Goal: Task Accomplishment & Management: Use online tool/utility

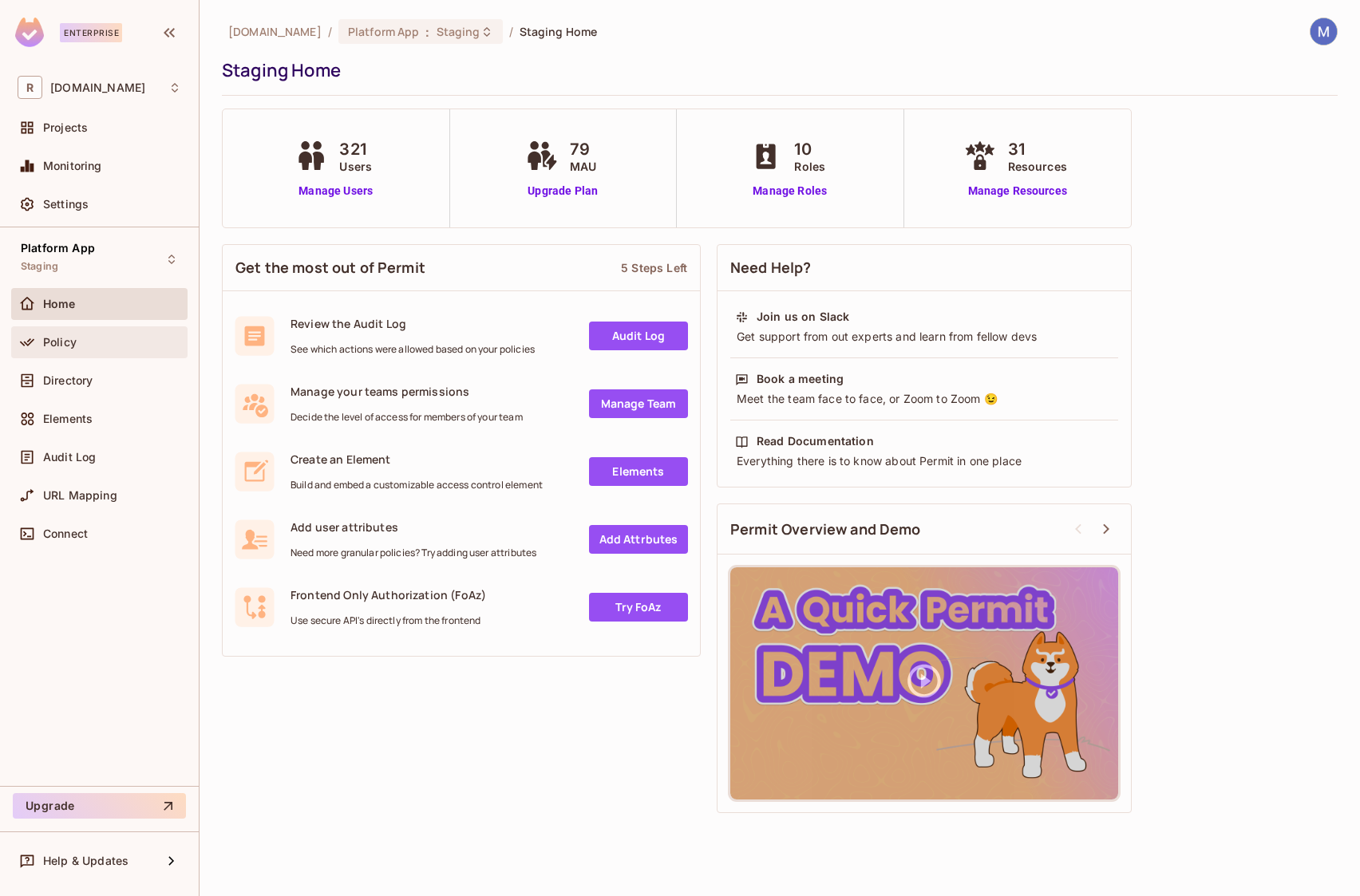
click at [75, 340] on span "Policy" at bounding box center [60, 342] width 33 height 13
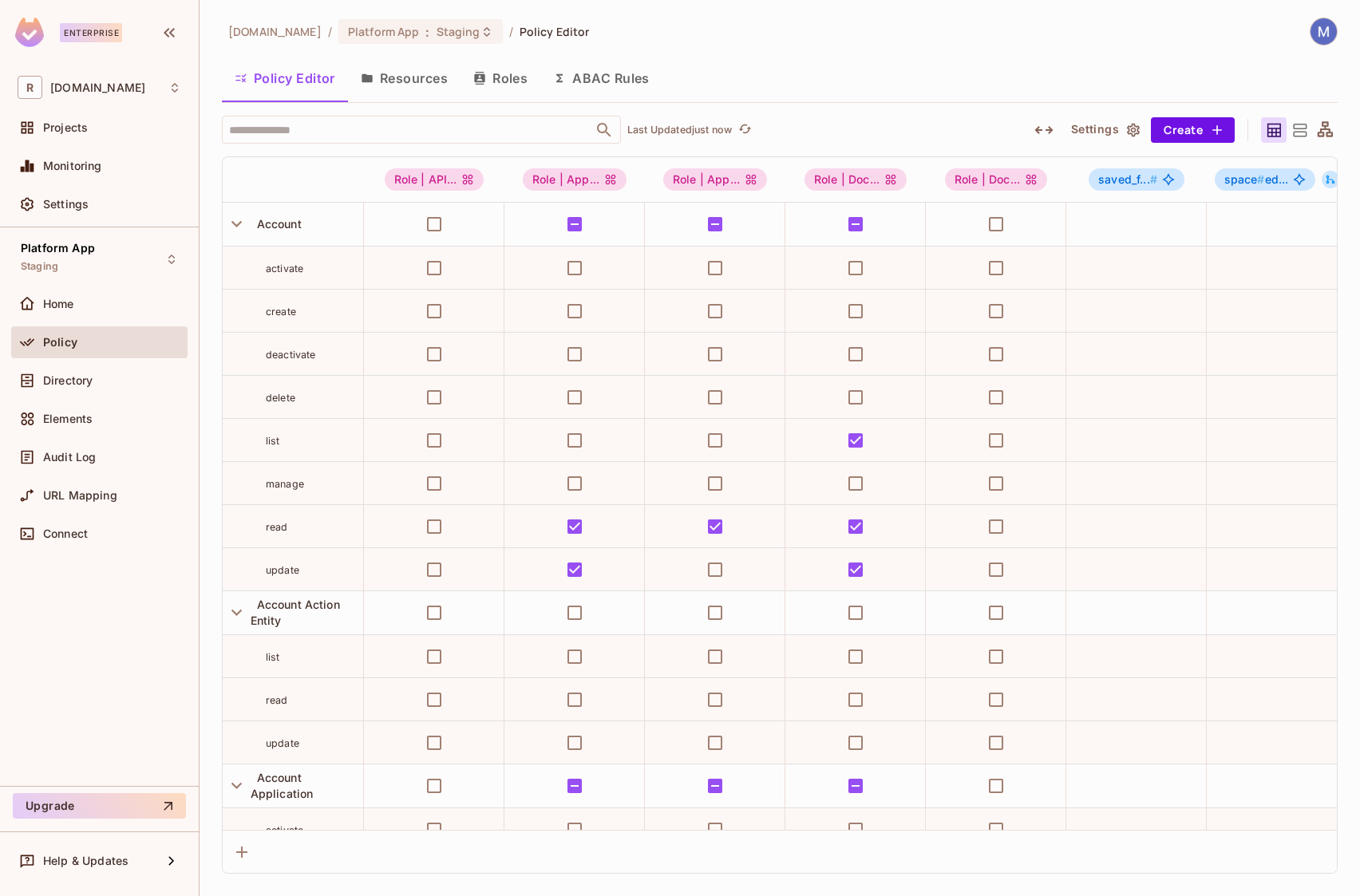
click at [86, 340] on div "Policy" at bounding box center [113, 342] width 138 height 13
click at [425, 75] on button "Resources" at bounding box center [404, 78] width 113 height 40
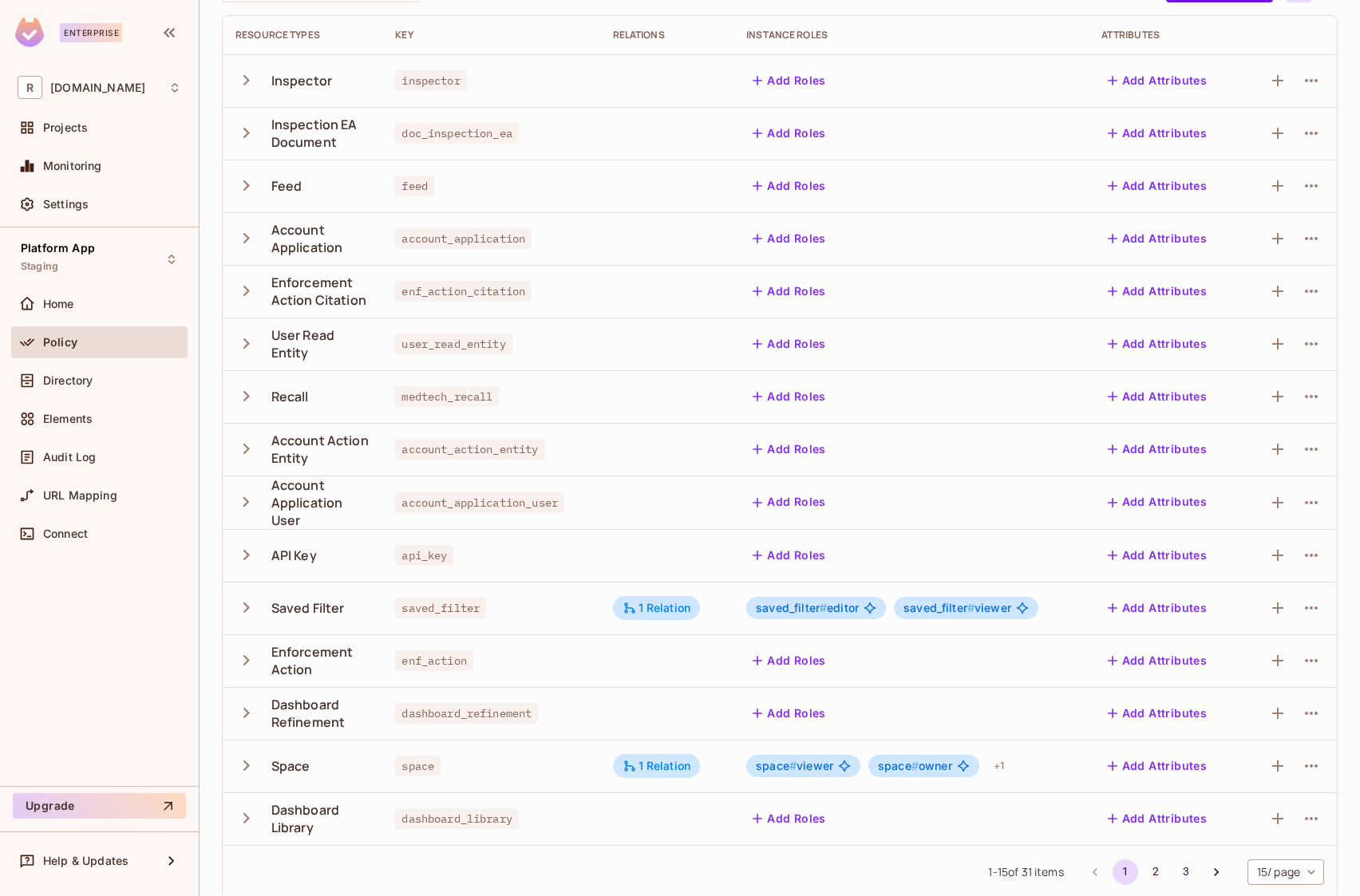
scroll to position [154, 0]
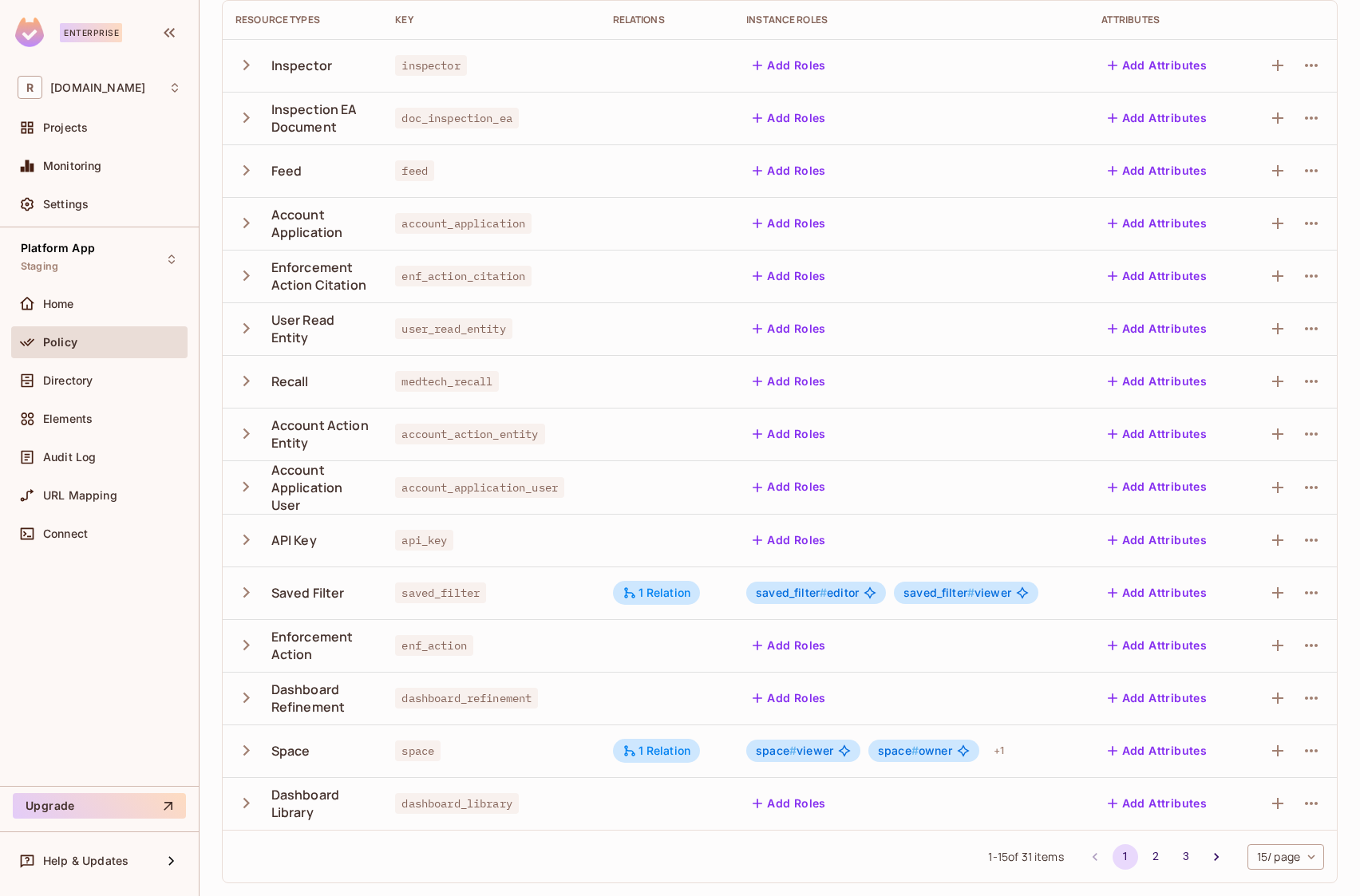
click at [246, 747] on icon "button" at bounding box center [245, 750] width 21 height 21
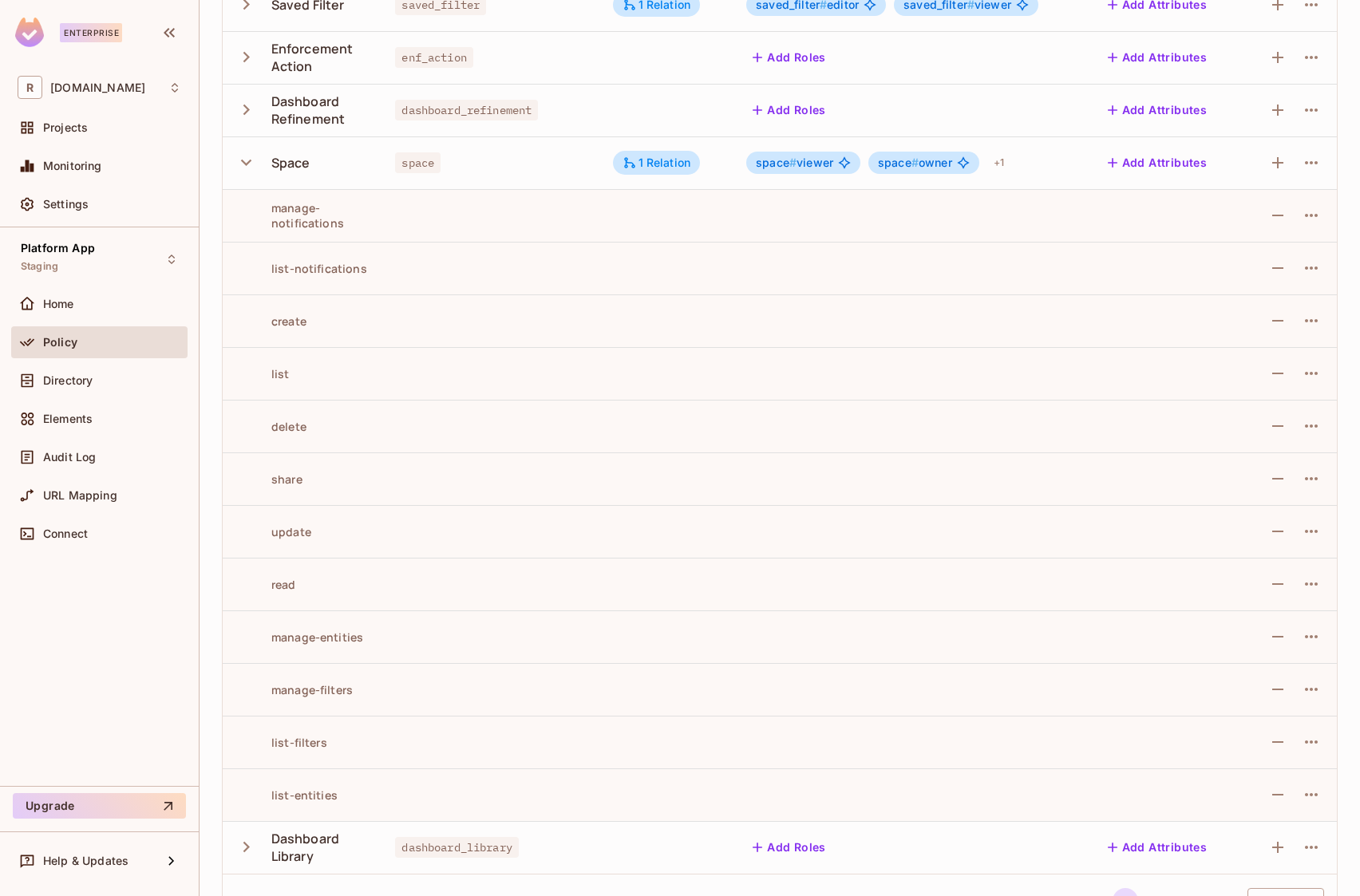
scroll to position [740, 0]
drag, startPoint x: 341, startPoint y: 225, endPoint x: 272, endPoint y: 211, distance: 70.4
click at [272, 211] on div "manage-notifications" at bounding box center [302, 217] width 134 height 30
copy div "manage-notifications"
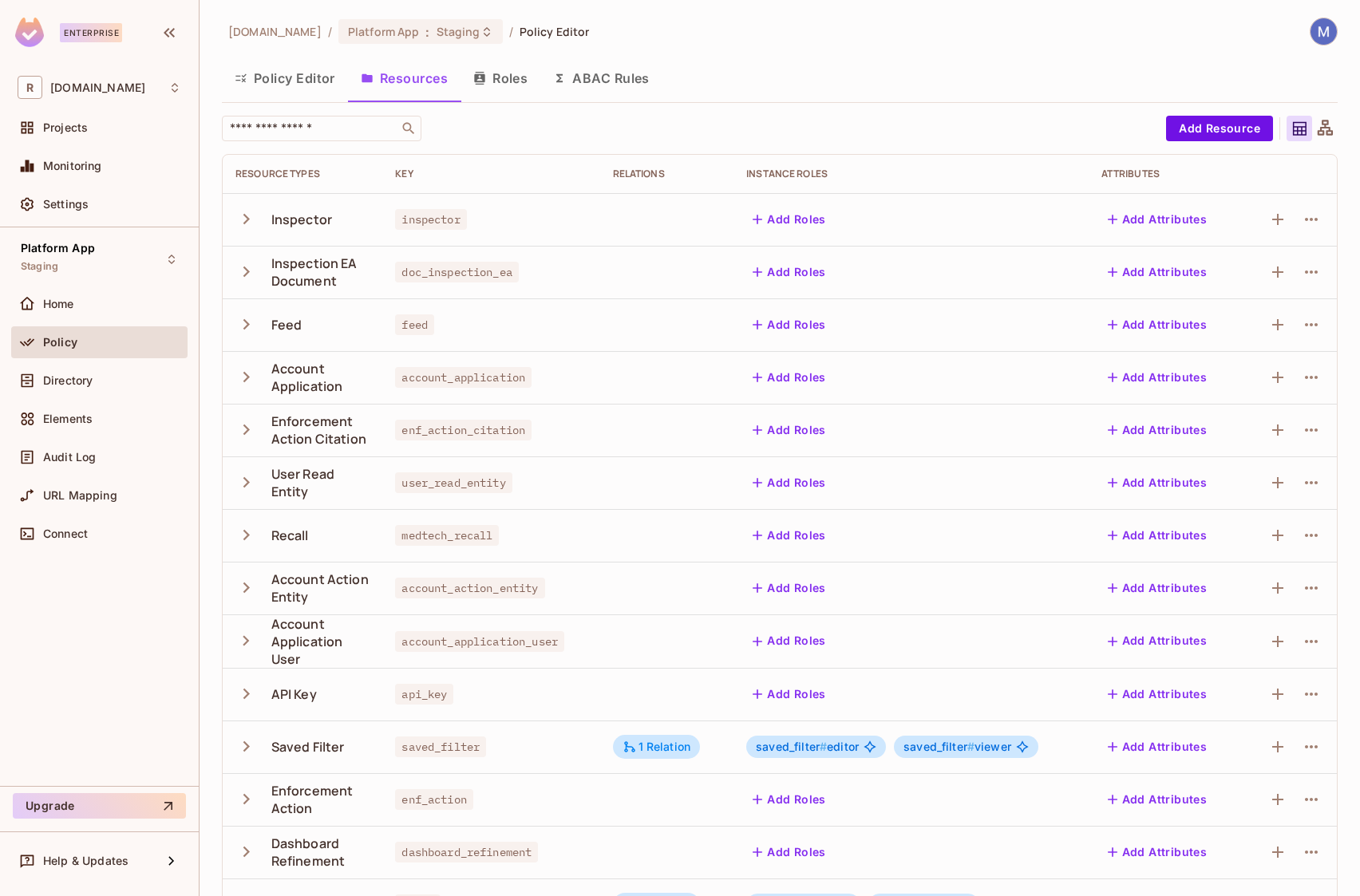
scroll to position [2, 0]
